Goal: Task Accomplishment & Management: Use online tool/utility

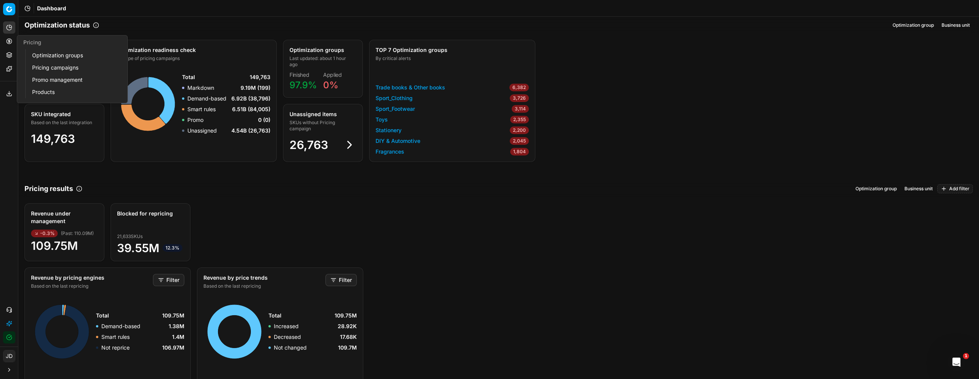
click at [11, 45] on button "Pricing" at bounding box center [9, 41] width 12 height 12
click at [67, 54] on link "Optimization groups" at bounding box center [73, 55] width 89 height 11
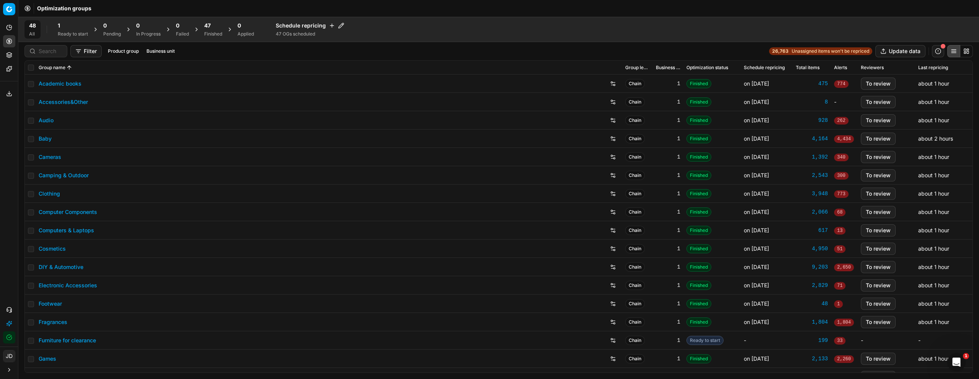
click at [205, 26] on span "47" at bounding box center [207, 26] width 7 height 8
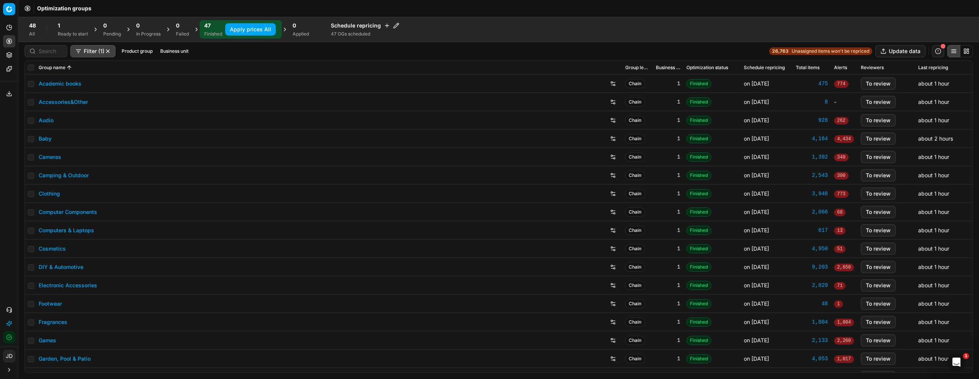
click at [269, 28] on button "Apply prices All" at bounding box center [250, 29] width 50 height 12
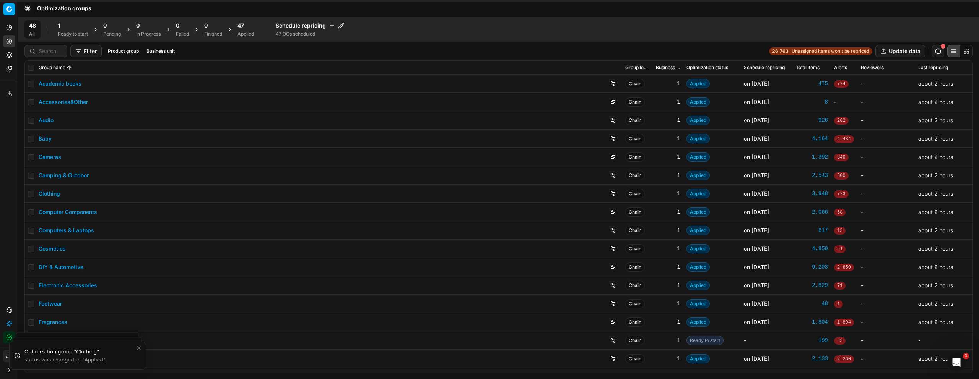
click at [243, 29] on div "47 Applied" at bounding box center [246, 29] width 16 height 15
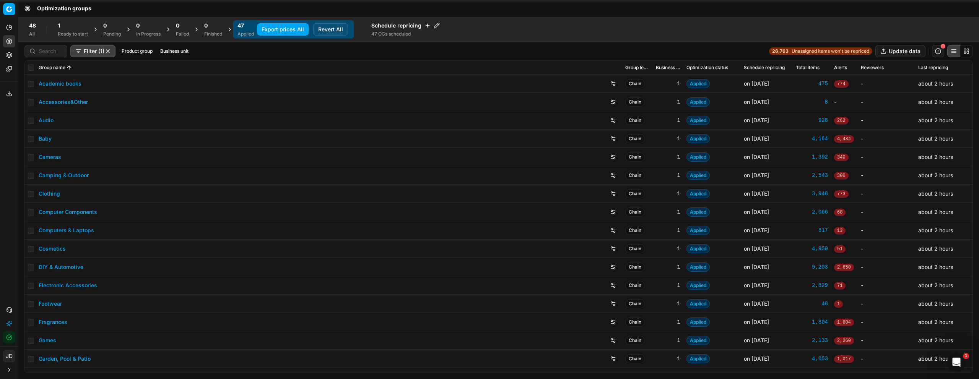
click at [58, 33] on div "Ready to start" at bounding box center [73, 34] width 30 height 6
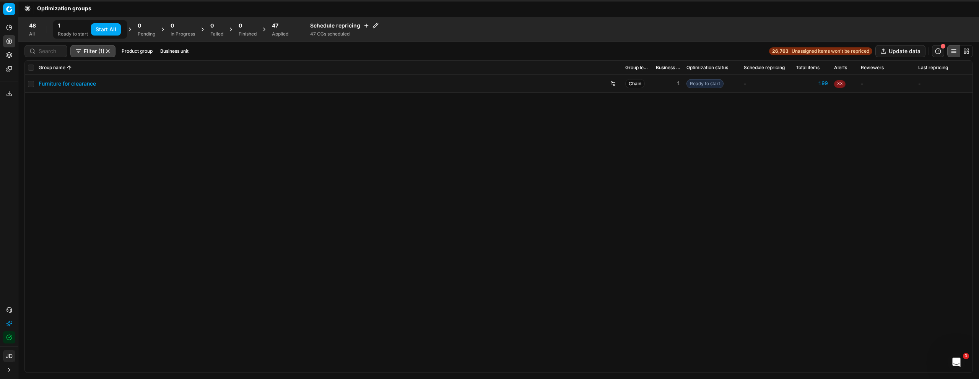
click at [67, 83] on link "Furniture for clearance" at bounding box center [67, 84] width 57 height 8
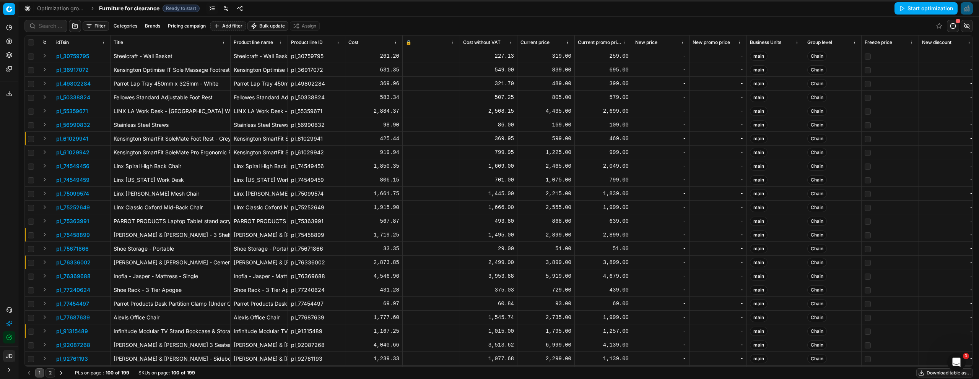
click at [931, 10] on button "Start optimization" at bounding box center [926, 8] width 63 height 12
